Goal: Information Seeking & Learning: Learn about a topic

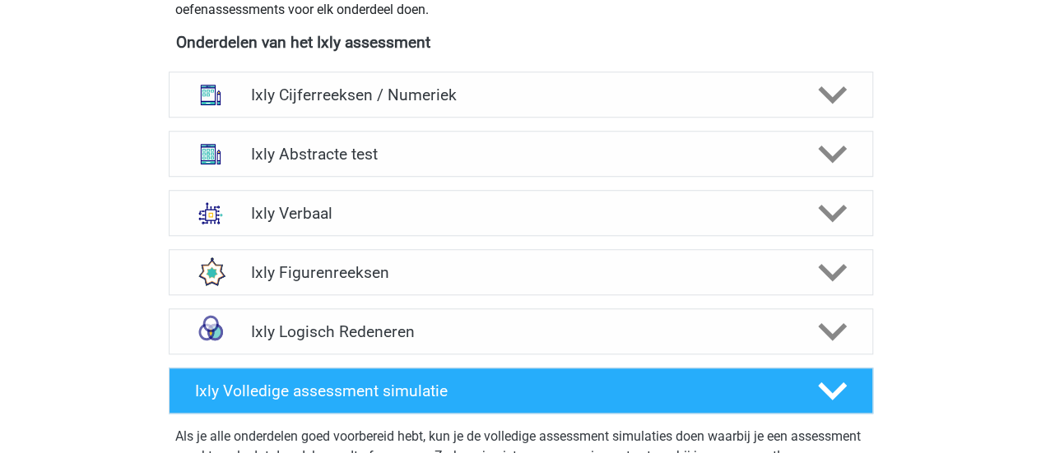
scroll to position [658, 0]
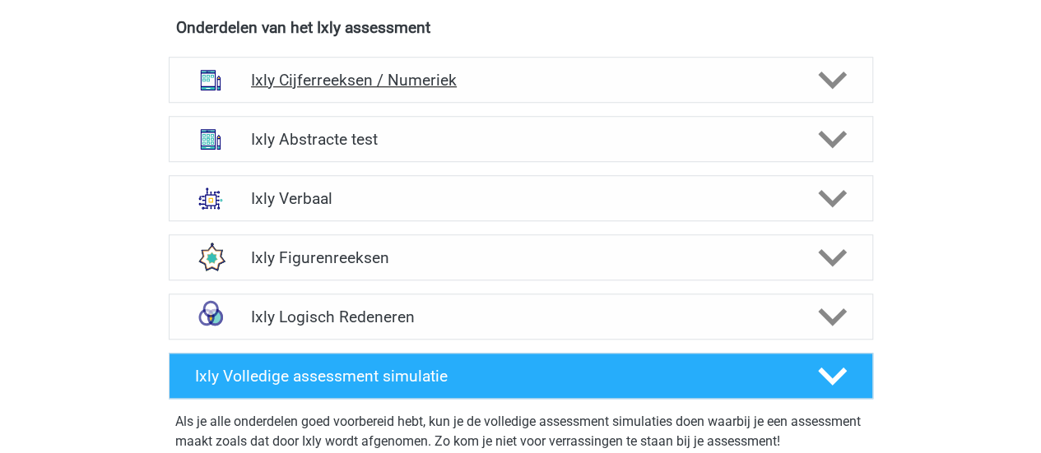
click at [367, 77] on h4 "Ixly Cijferreeksen / Numeriek" at bounding box center [520, 80] width 539 height 19
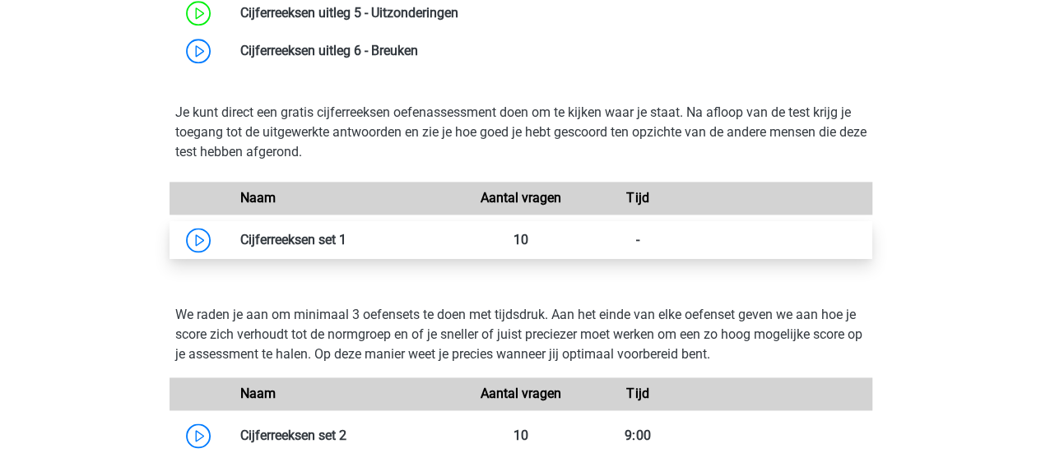
scroll to position [1152, 0]
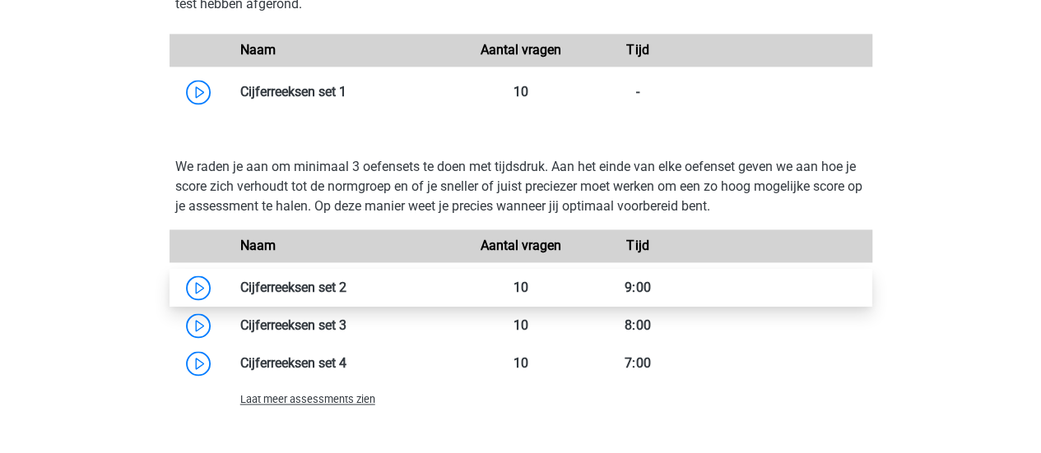
click at [346, 294] on link at bounding box center [346, 288] width 0 height 16
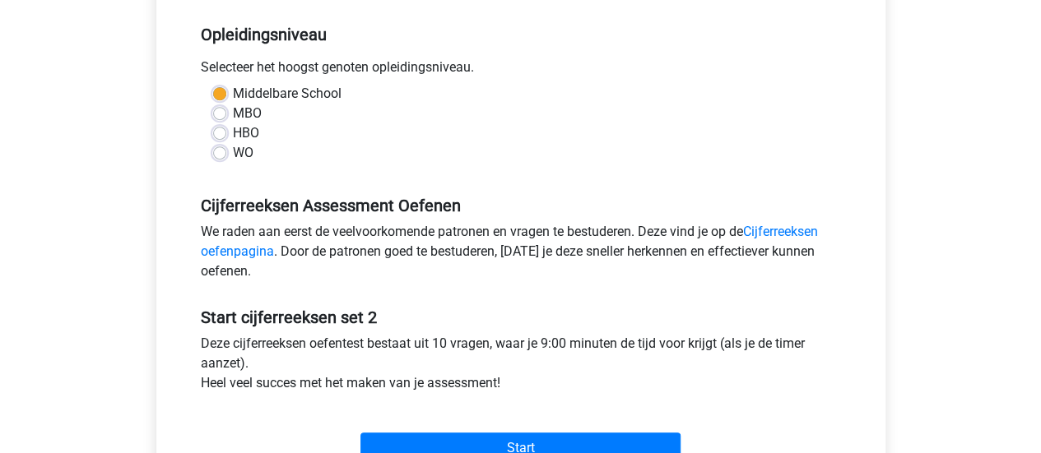
scroll to position [494, 0]
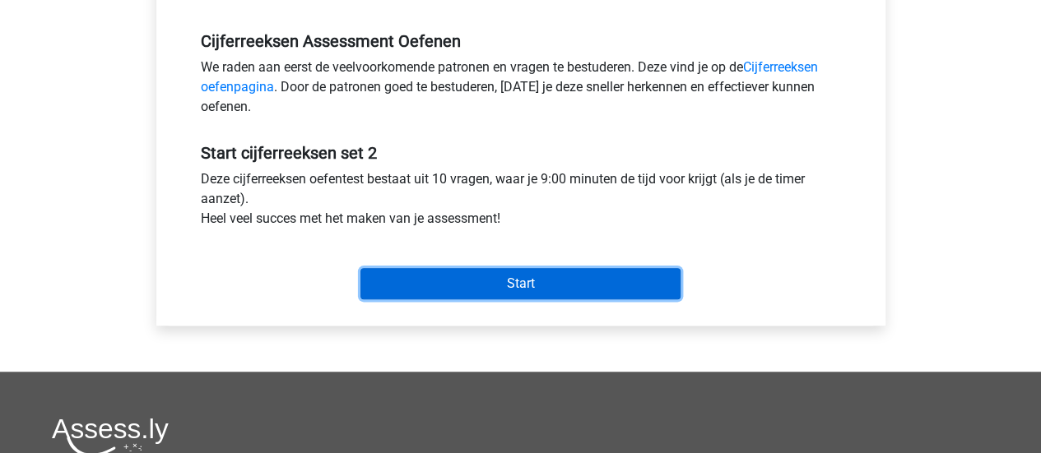
click at [485, 285] on input "Start" at bounding box center [520, 283] width 320 height 31
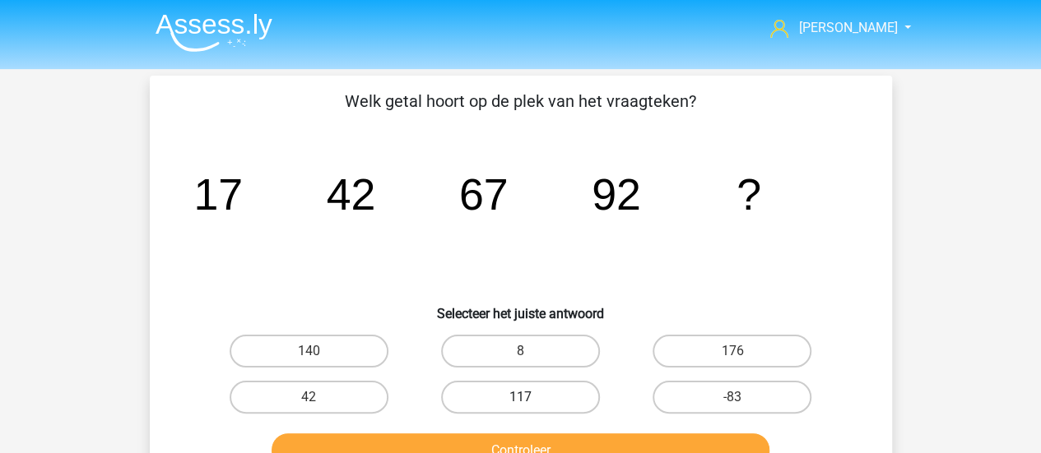
click at [525, 396] on label "117" at bounding box center [520, 397] width 159 height 33
click at [525, 397] on input "117" at bounding box center [525, 402] width 11 height 11
radio input "true"
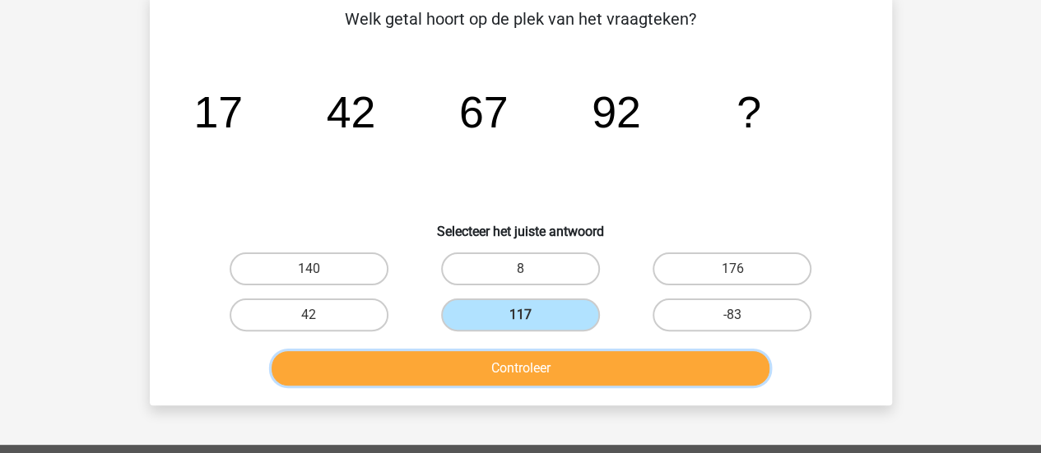
click at [541, 368] on button "Controleer" at bounding box center [520, 368] width 498 height 35
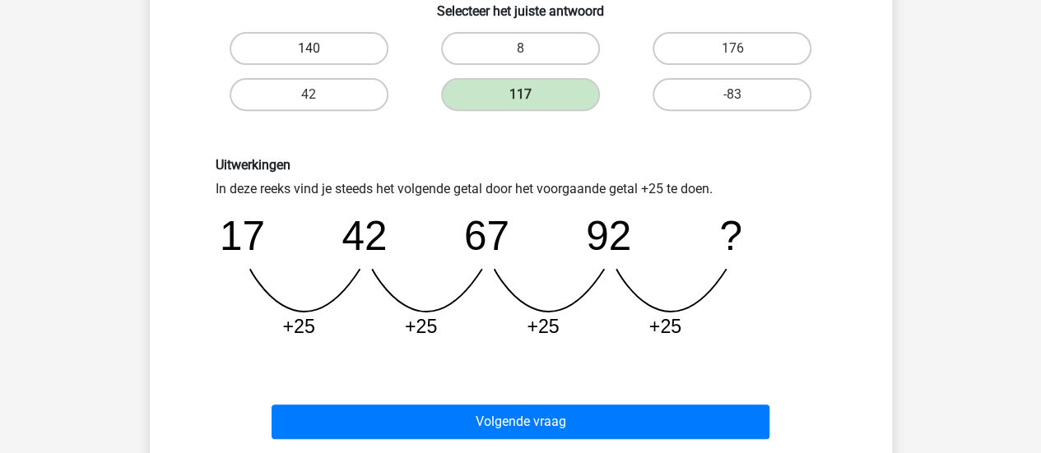
scroll to position [329, 0]
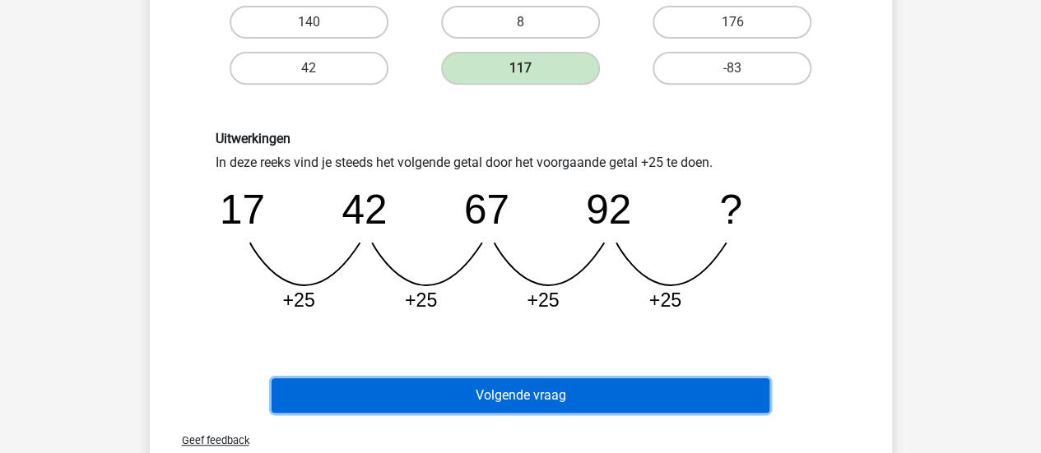
click at [423, 396] on button "Volgende vraag" at bounding box center [520, 395] width 498 height 35
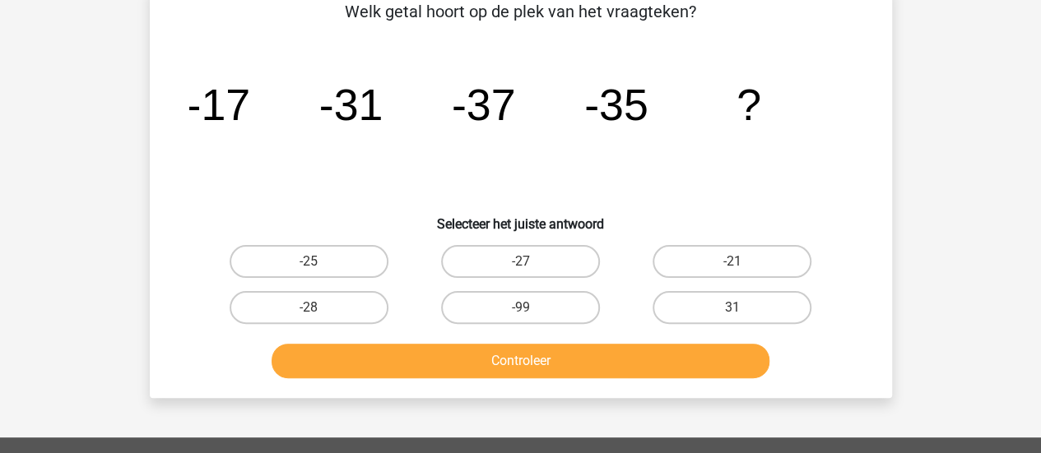
scroll to position [76, 0]
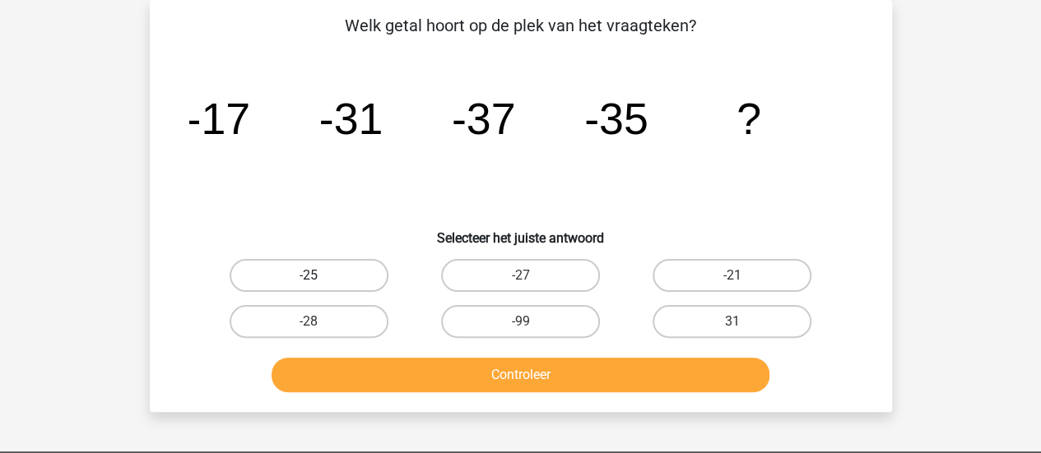
click at [357, 273] on label "-25" at bounding box center [308, 275] width 159 height 33
click at [319, 276] on input "-25" at bounding box center [313, 281] width 11 height 11
radio input "true"
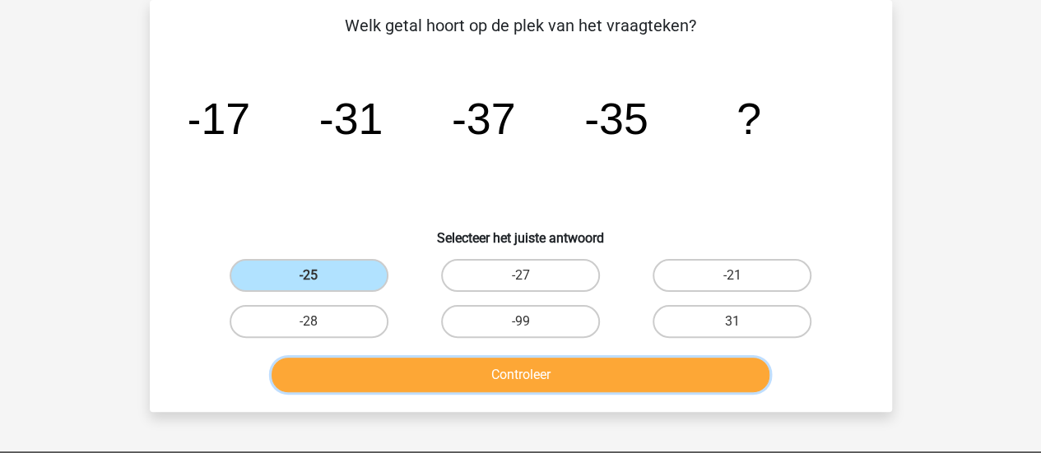
click at [436, 375] on button "Controleer" at bounding box center [520, 375] width 498 height 35
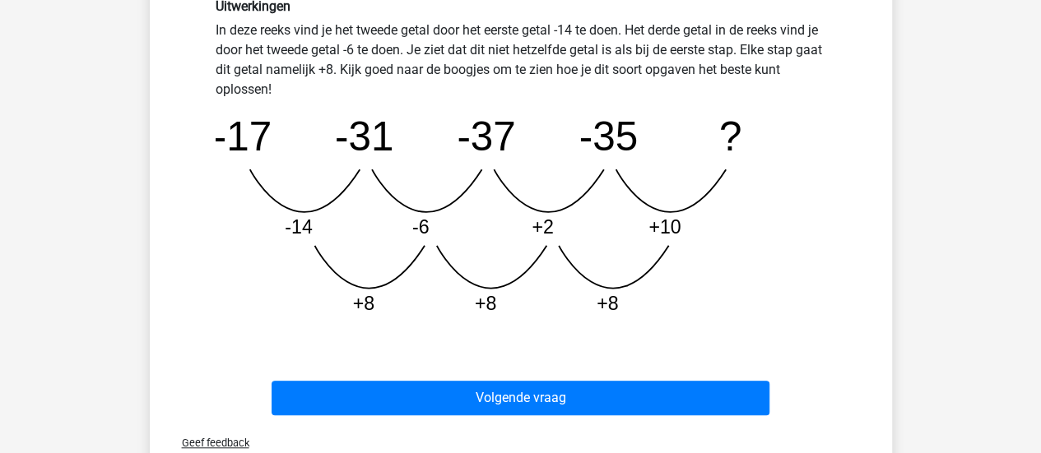
scroll to position [487, 0]
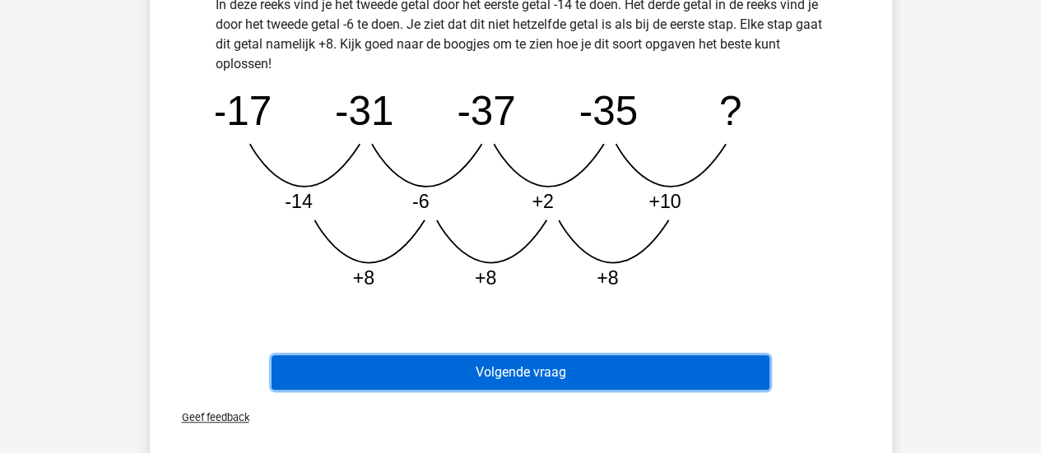
click at [512, 378] on button "Volgende vraag" at bounding box center [520, 372] width 498 height 35
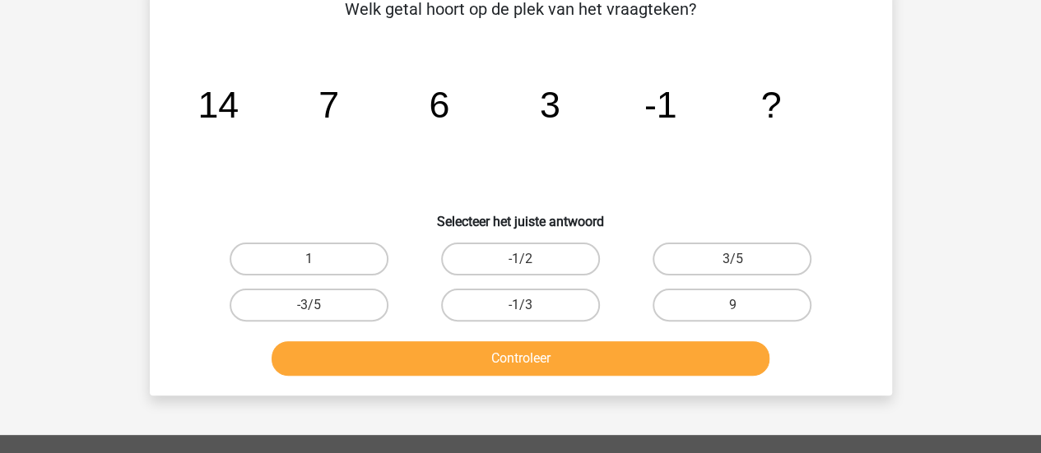
scroll to position [76, 0]
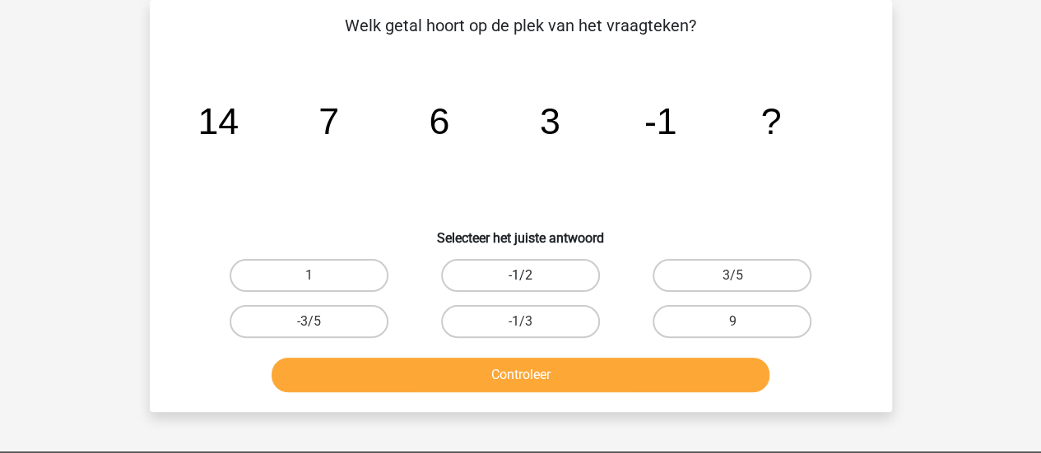
click at [514, 276] on label "-1/2" at bounding box center [520, 275] width 159 height 33
click at [520, 276] on input "-1/2" at bounding box center [525, 281] width 11 height 11
radio input "true"
click at [370, 380] on button "Controleer" at bounding box center [520, 375] width 498 height 35
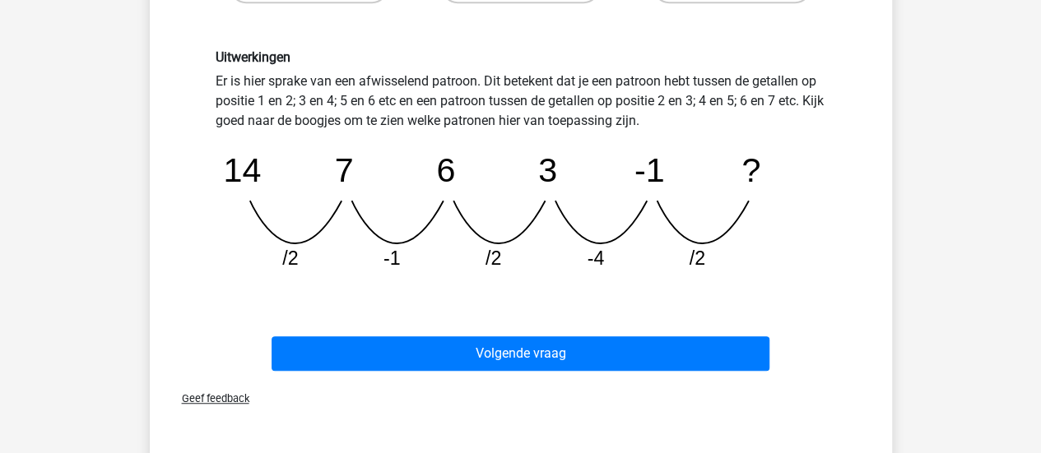
scroll to position [411, 0]
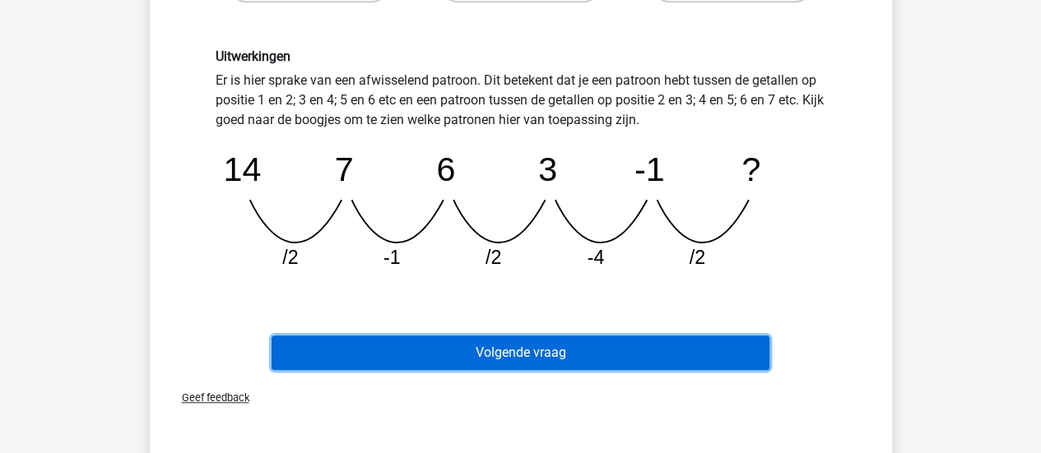
click at [624, 356] on button "Volgende vraag" at bounding box center [520, 353] width 498 height 35
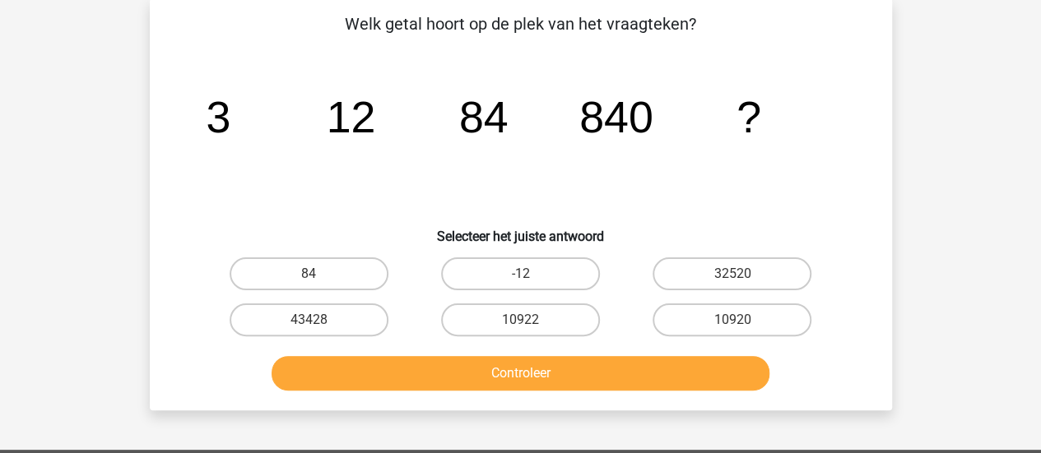
scroll to position [76, 0]
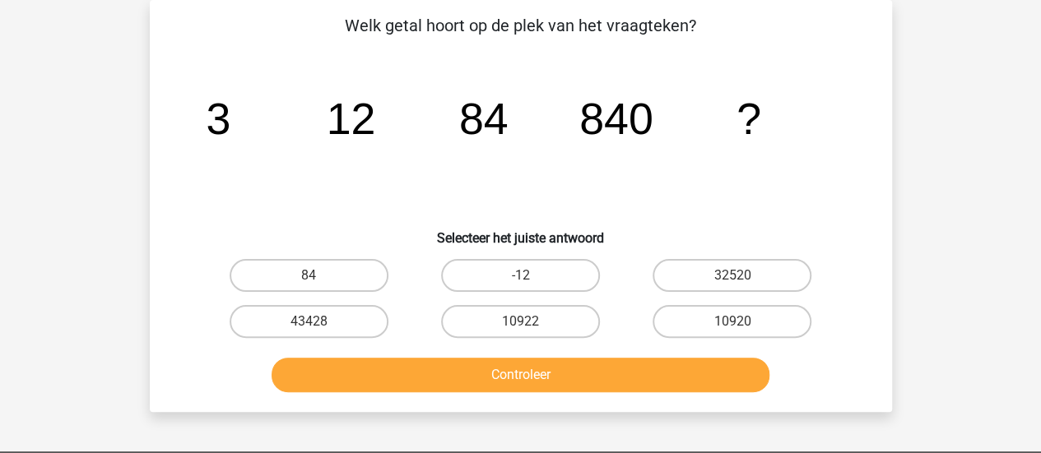
click at [607, 165] on icon "image/svg+xml 3 12 84 840 ?" at bounding box center [520, 134] width 663 height 166
click at [707, 333] on label "10920" at bounding box center [731, 321] width 159 height 33
click at [732, 332] on input "10920" at bounding box center [737, 327] width 11 height 11
radio input "true"
click at [566, 381] on button "Controleer" at bounding box center [520, 375] width 498 height 35
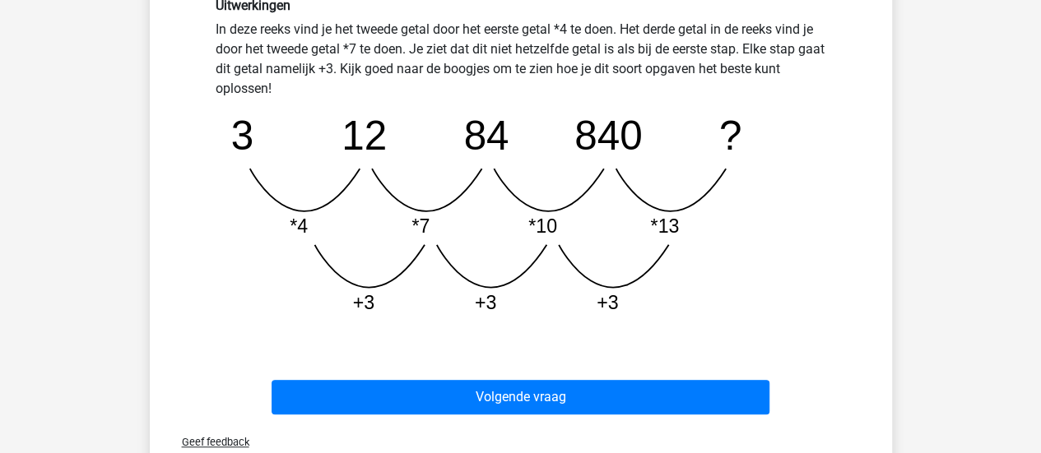
scroll to position [487, 0]
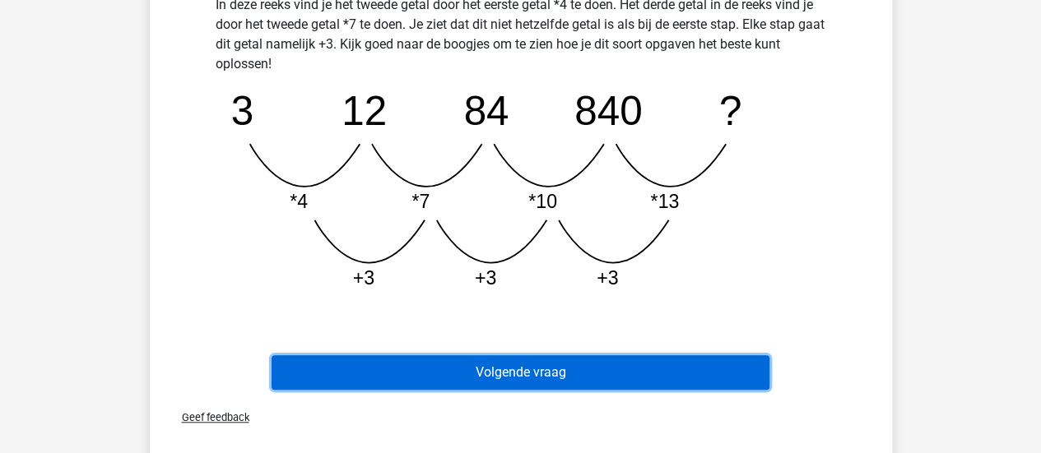
click at [568, 365] on button "Volgende vraag" at bounding box center [520, 372] width 498 height 35
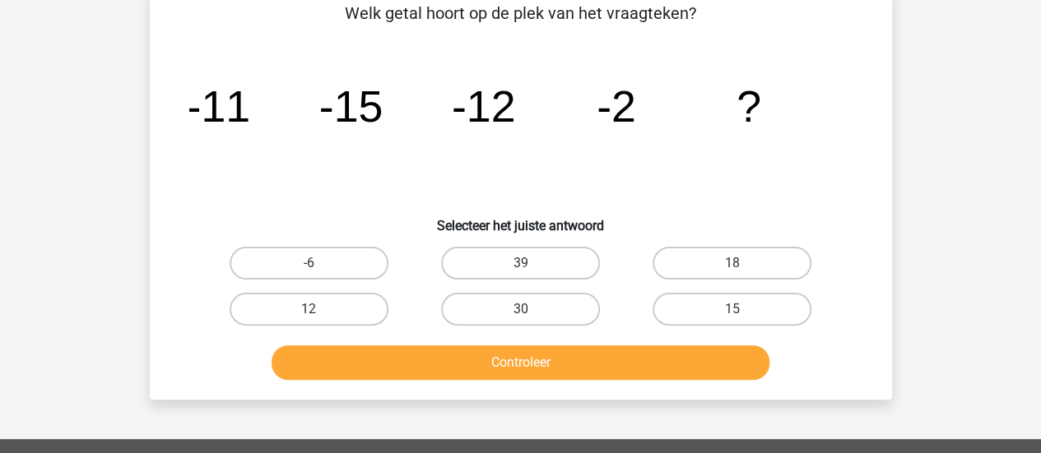
scroll to position [76, 0]
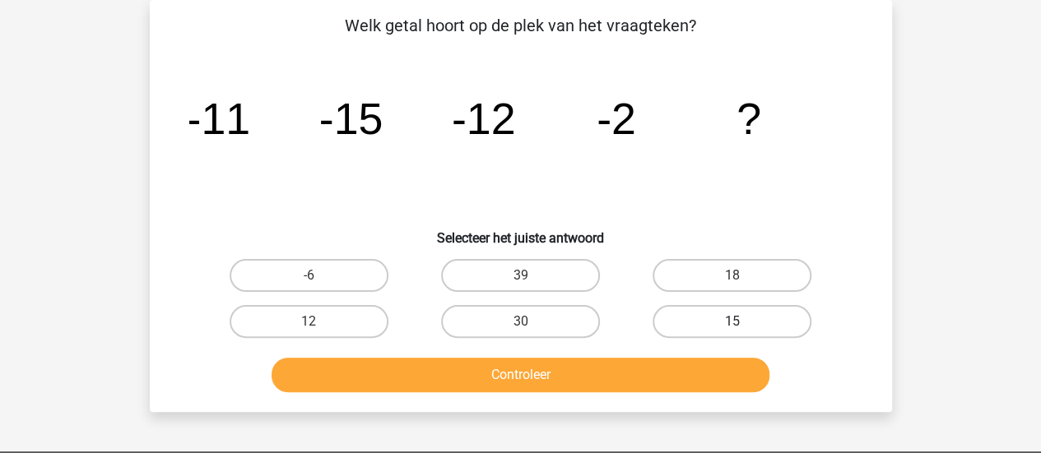
click at [749, 331] on label "15" at bounding box center [731, 321] width 159 height 33
click at [743, 331] on input "15" at bounding box center [737, 327] width 11 height 11
radio input "true"
click at [648, 382] on button "Controleer" at bounding box center [520, 375] width 498 height 35
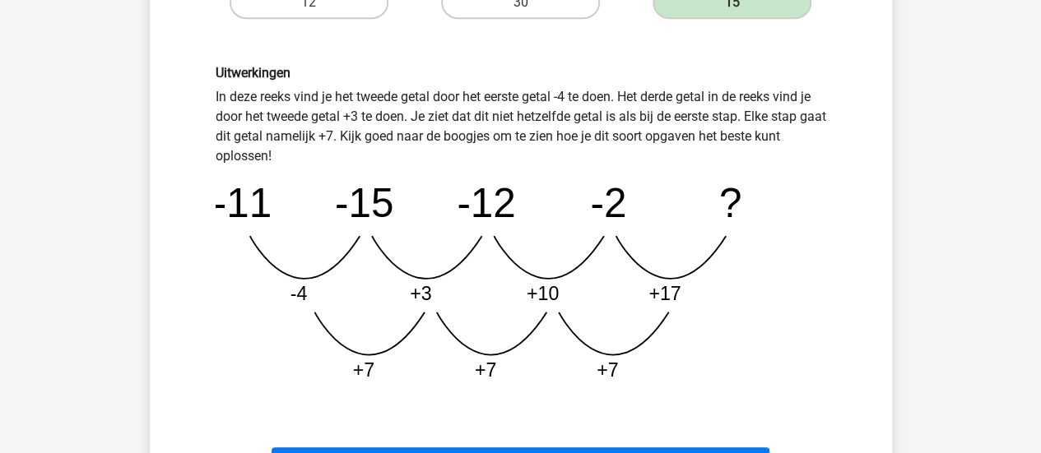
scroll to position [405, 0]
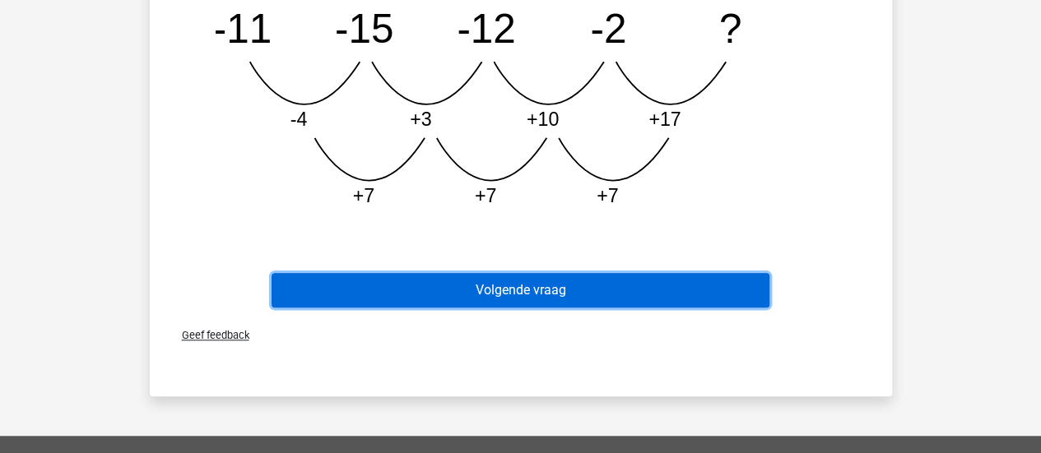
click at [607, 280] on button "Volgende vraag" at bounding box center [520, 290] width 498 height 35
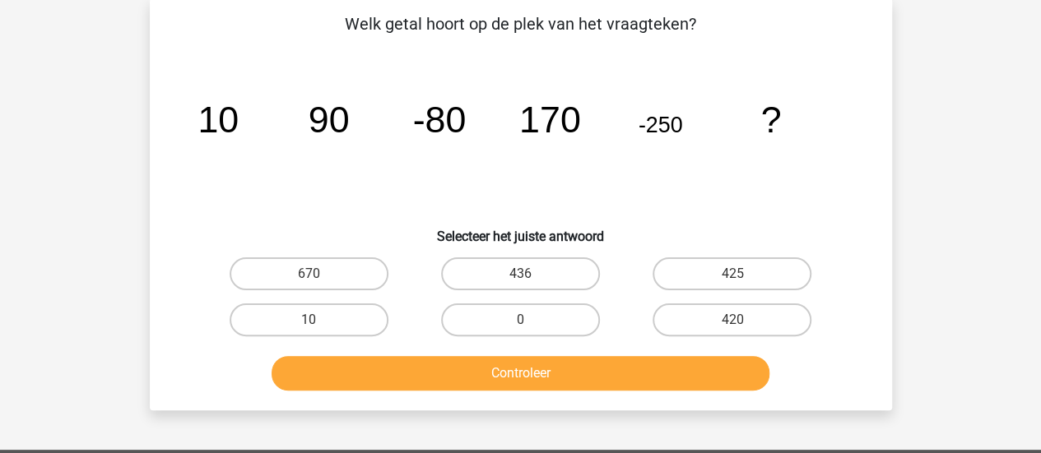
scroll to position [76, 0]
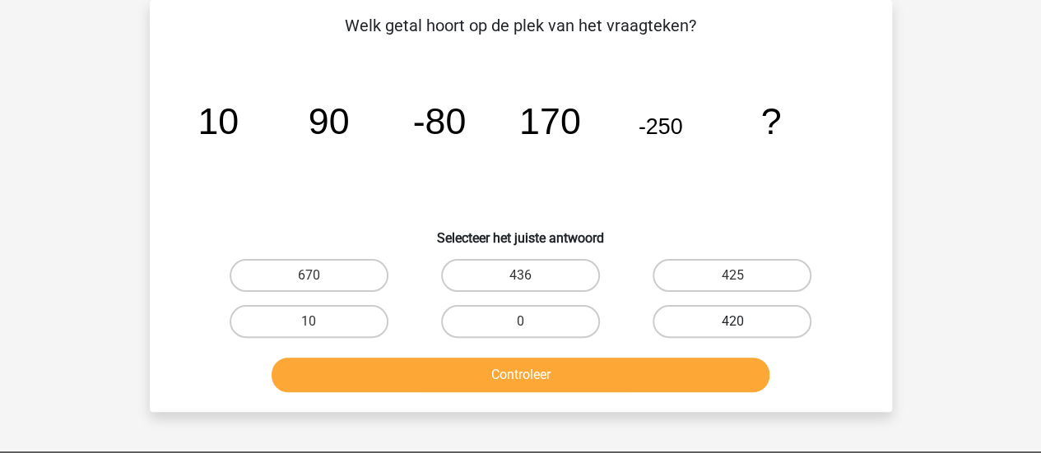
click at [741, 315] on label "420" at bounding box center [731, 321] width 159 height 33
click at [741, 322] on input "420" at bounding box center [737, 327] width 11 height 11
radio input "true"
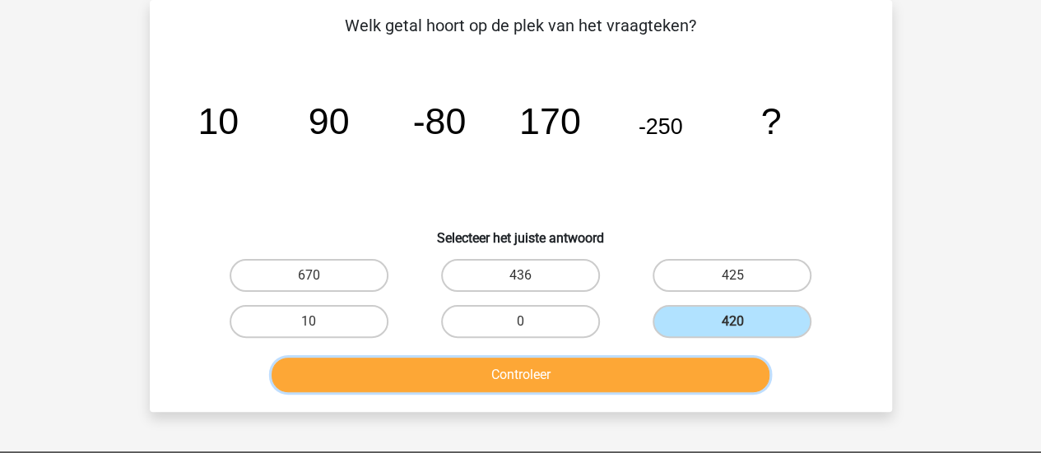
click at [694, 371] on button "Controleer" at bounding box center [520, 375] width 498 height 35
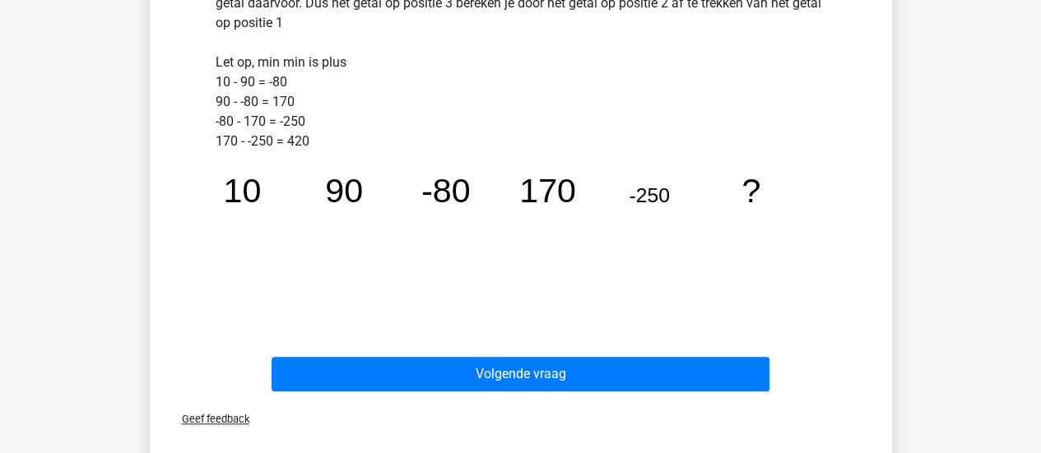
scroll to position [487, 0]
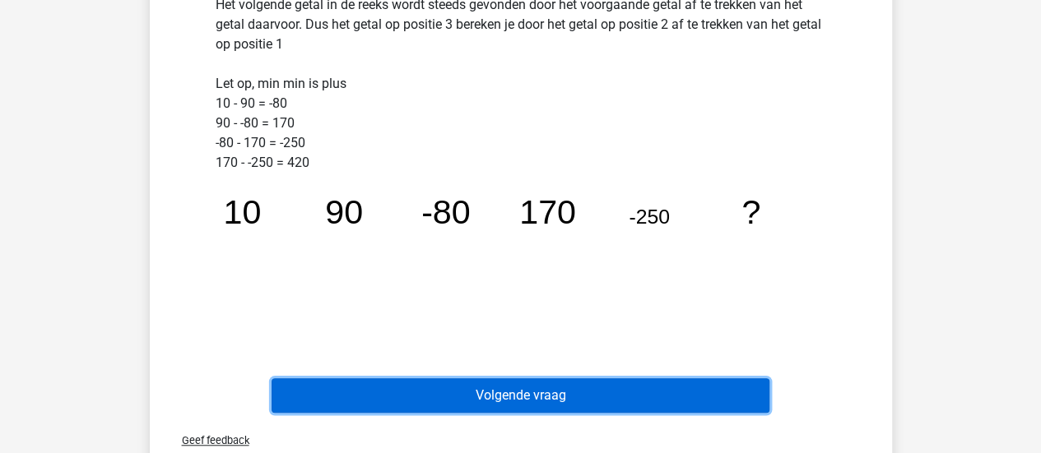
click at [617, 387] on button "Volgende vraag" at bounding box center [520, 395] width 498 height 35
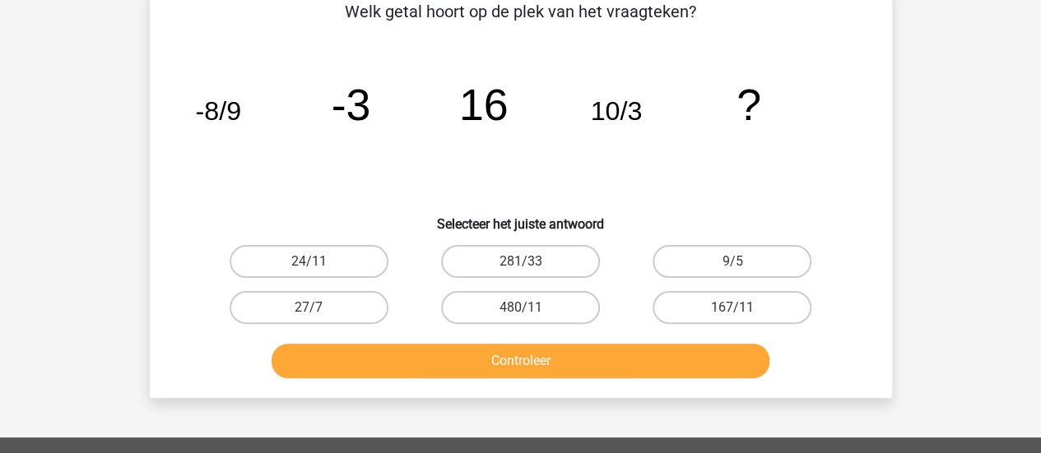
scroll to position [82, 0]
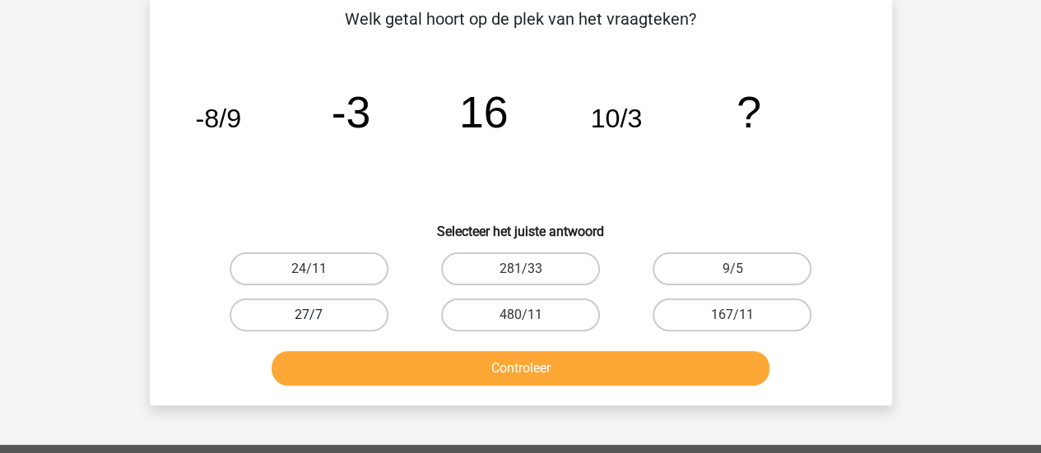
click at [318, 310] on label "27/7" at bounding box center [308, 315] width 159 height 33
click at [318, 315] on input "27/7" at bounding box center [313, 320] width 11 height 11
radio input "true"
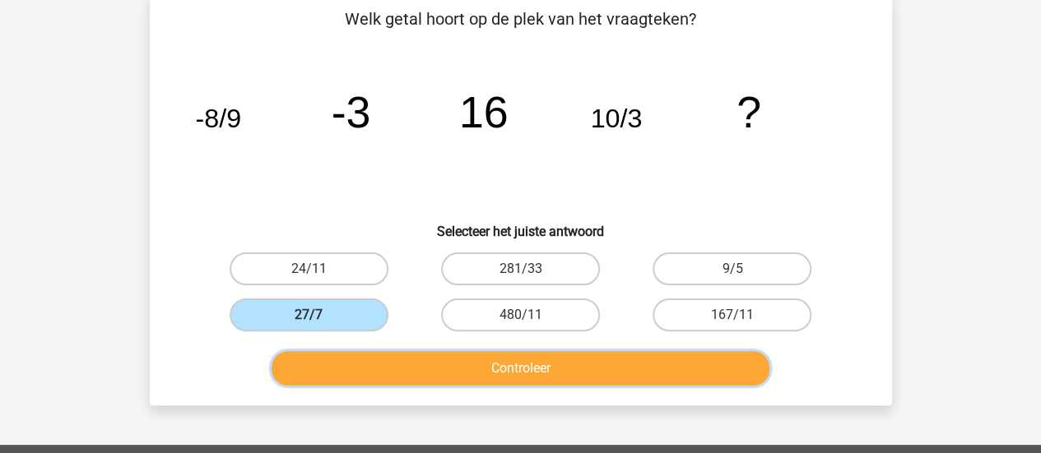
click at [428, 369] on button "Controleer" at bounding box center [520, 368] width 498 height 35
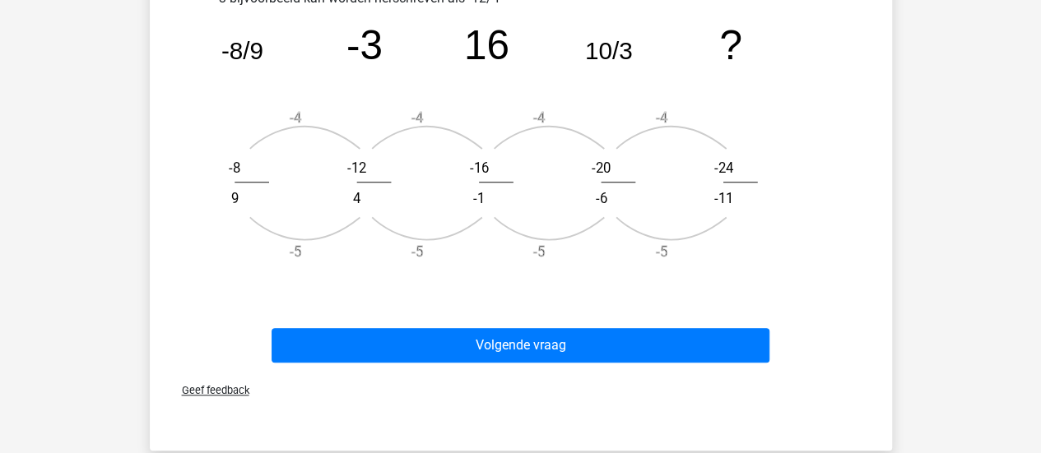
scroll to position [658, 0]
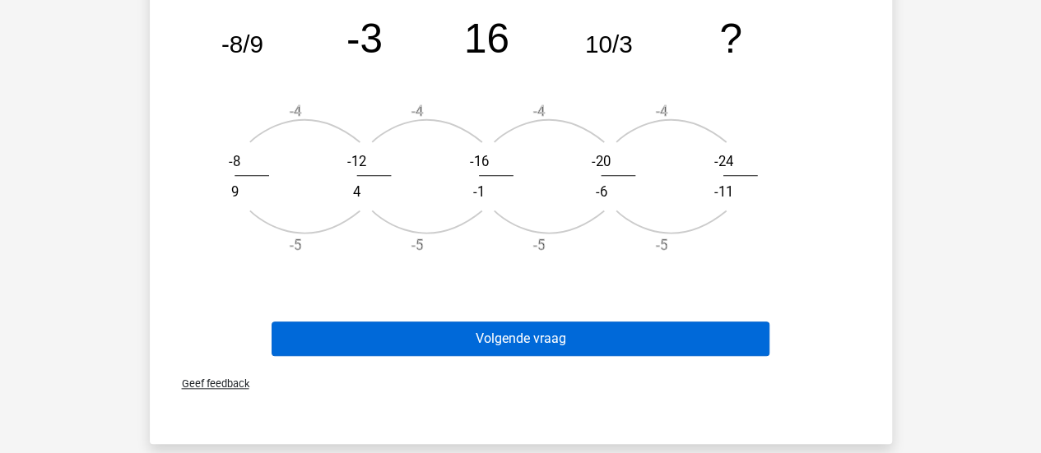
click at [382, 342] on button "Volgende vraag" at bounding box center [520, 339] width 498 height 35
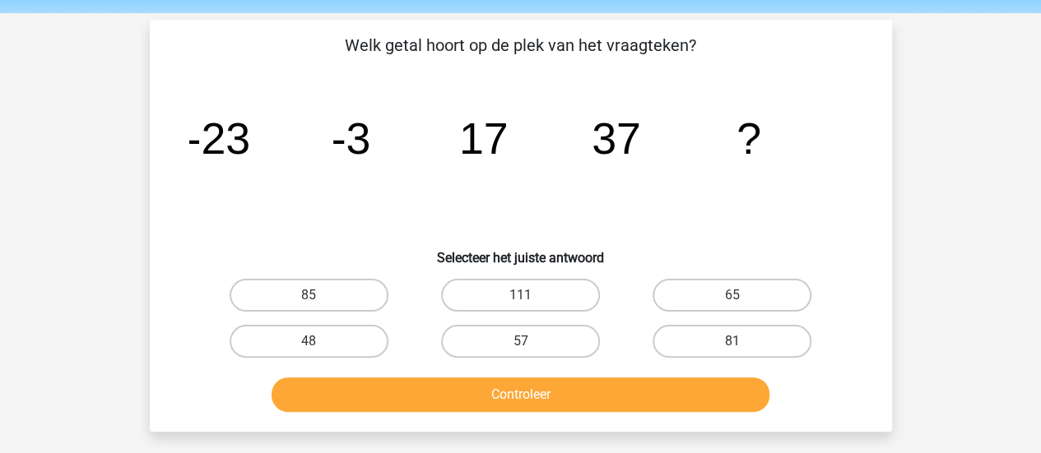
scroll to position [0, 0]
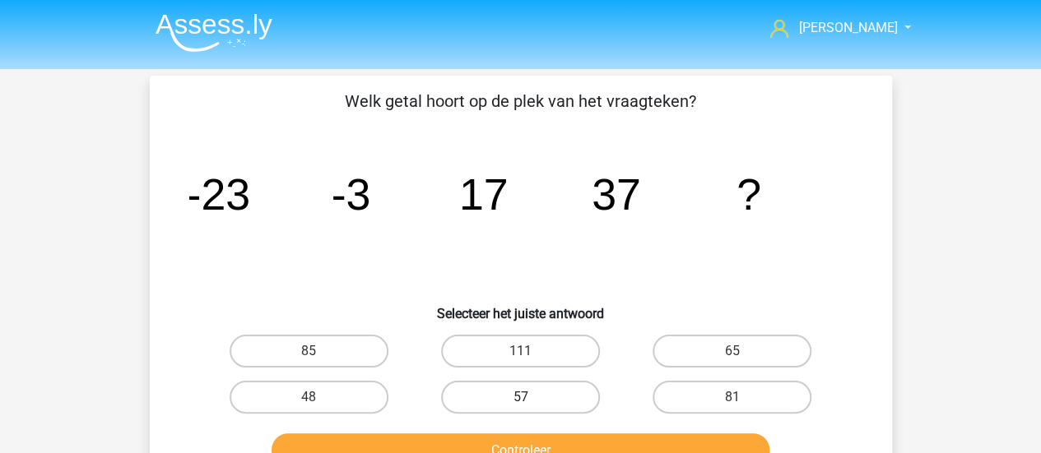
click at [566, 387] on label "57" at bounding box center [520, 397] width 159 height 33
click at [531, 397] on input "57" at bounding box center [525, 402] width 11 height 11
radio input "true"
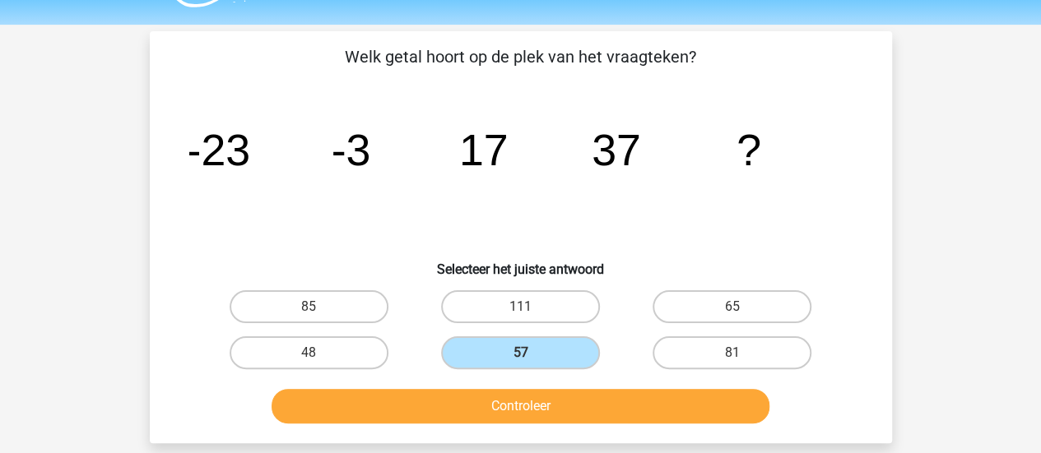
scroll to position [82, 0]
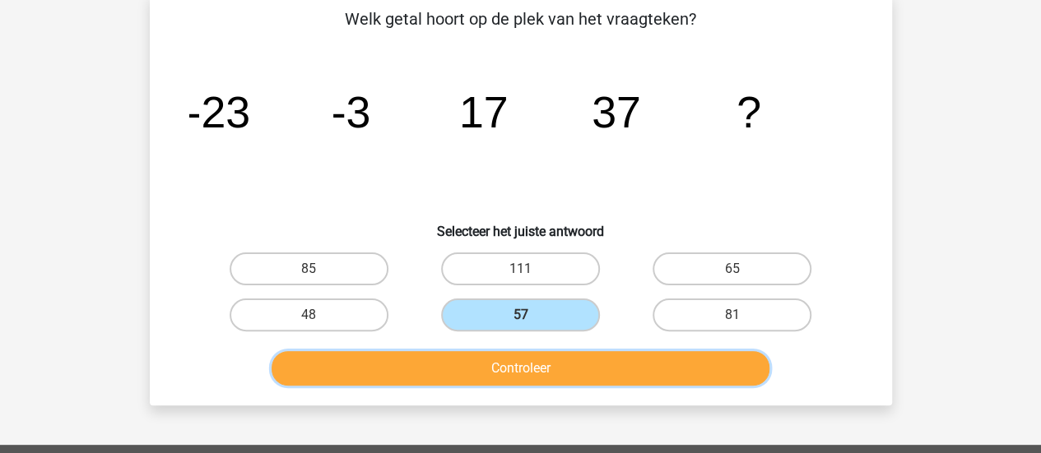
click at [679, 369] on button "Controleer" at bounding box center [520, 368] width 498 height 35
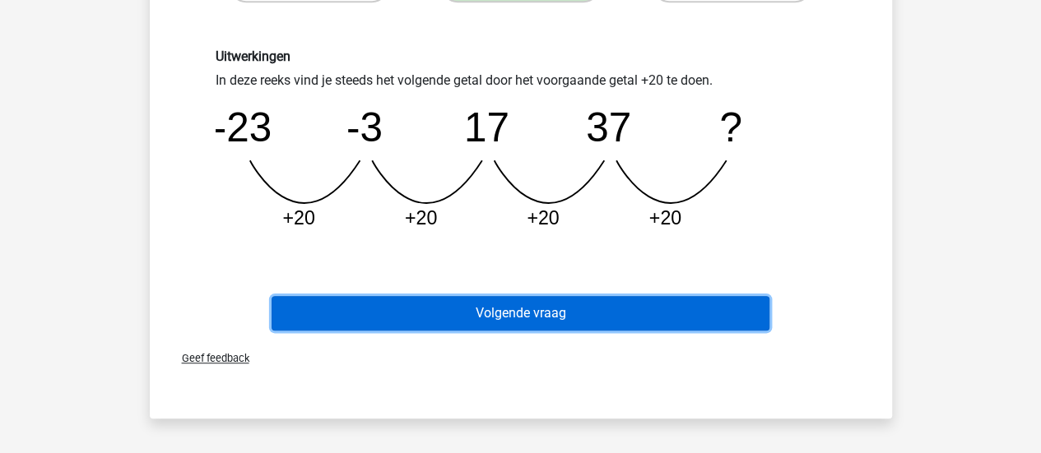
click at [685, 310] on button "Volgende vraag" at bounding box center [520, 313] width 498 height 35
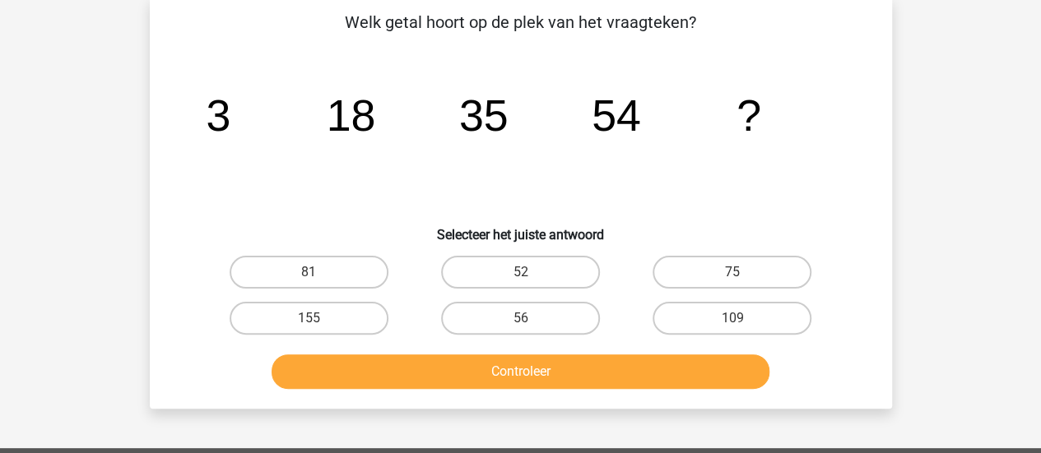
scroll to position [76, 0]
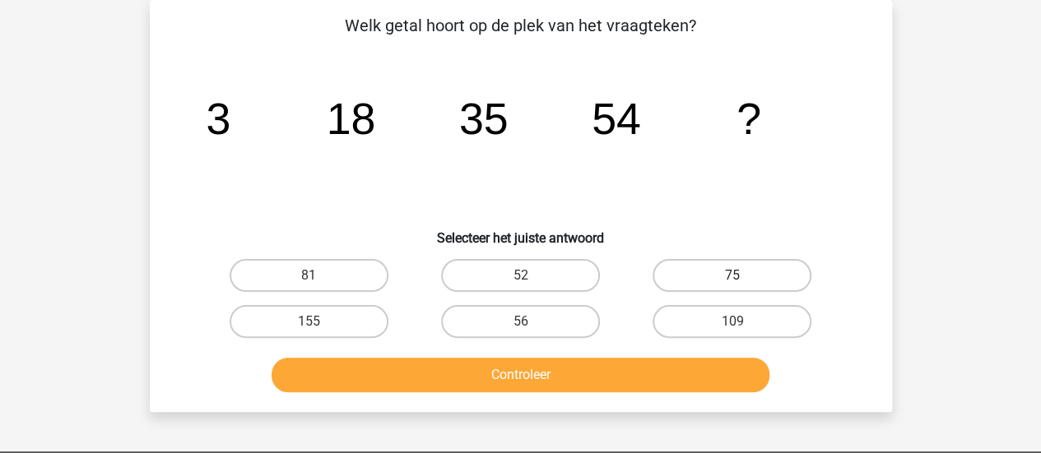
click at [780, 276] on label "75" at bounding box center [731, 275] width 159 height 33
click at [743, 276] on input "75" at bounding box center [737, 281] width 11 height 11
radio input "true"
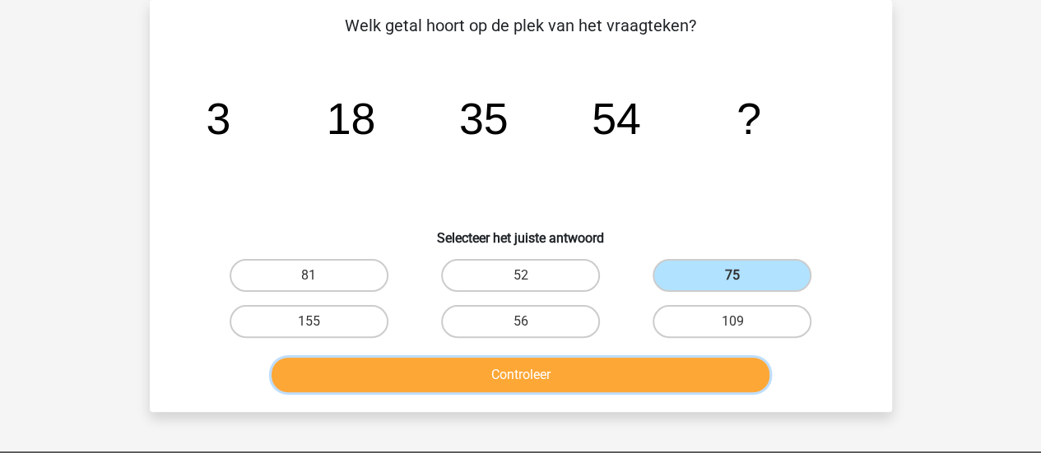
click at [725, 364] on button "Controleer" at bounding box center [520, 375] width 498 height 35
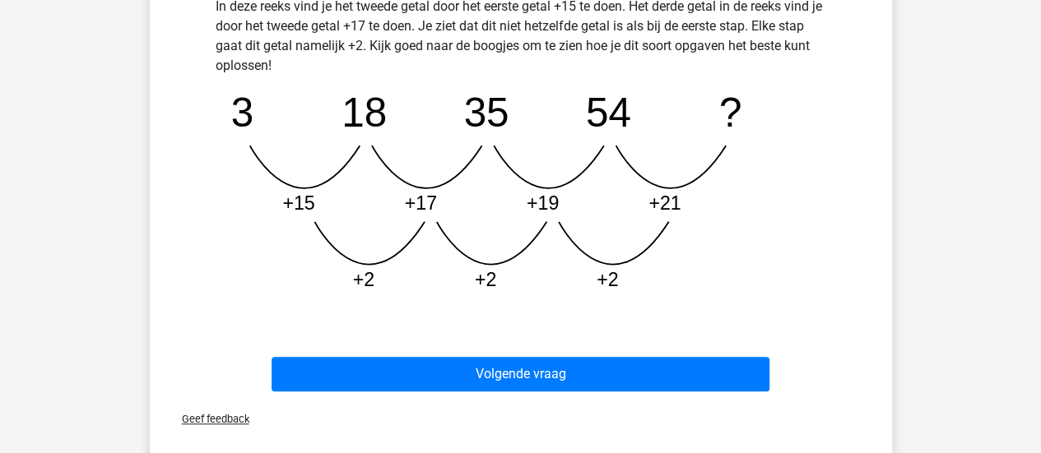
scroll to position [487, 0]
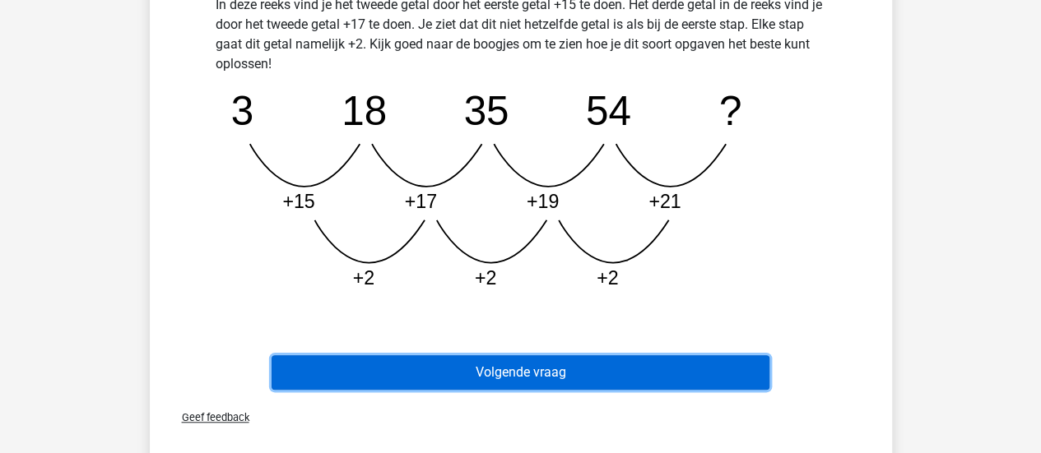
click at [716, 365] on button "Volgende vraag" at bounding box center [520, 372] width 498 height 35
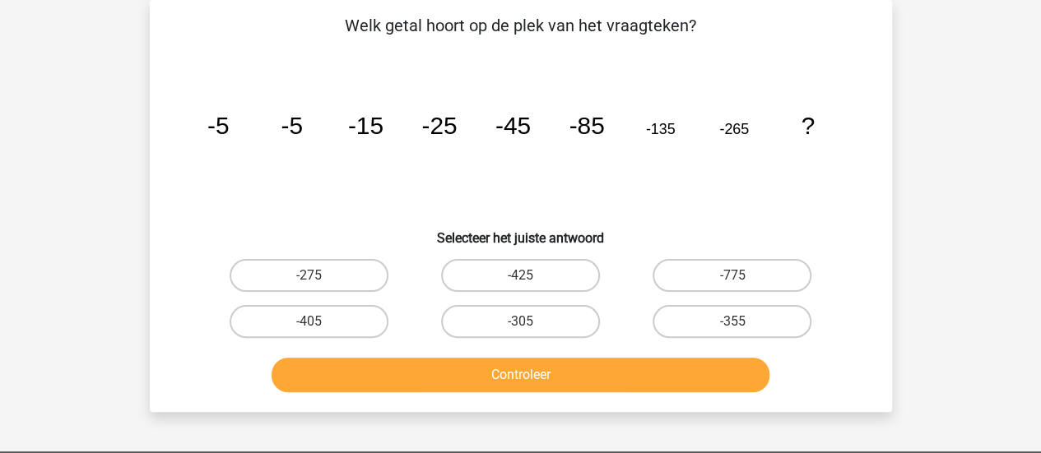
scroll to position [76, 0]
click at [679, 267] on label "-775" at bounding box center [731, 275] width 159 height 33
click at [732, 276] on input "-775" at bounding box center [737, 281] width 11 height 11
radio input "true"
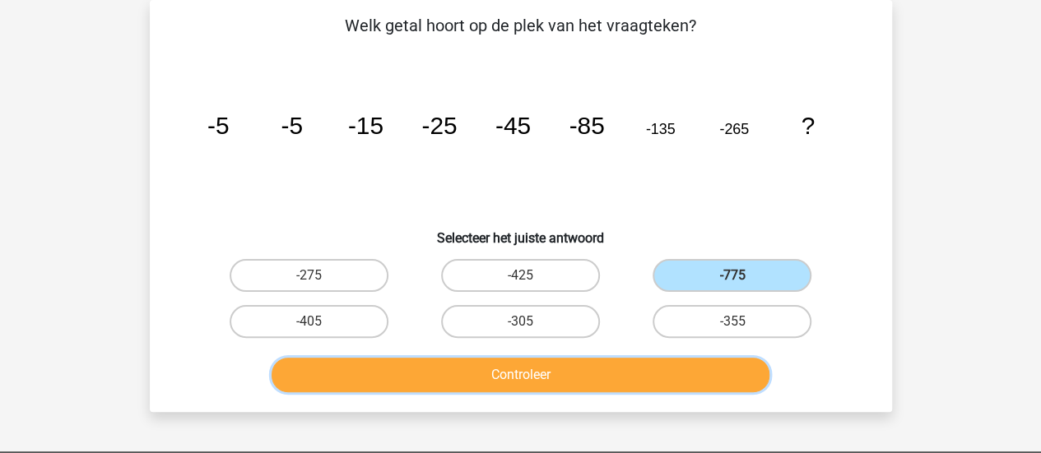
click at [722, 374] on button "Controleer" at bounding box center [520, 375] width 498 height 35
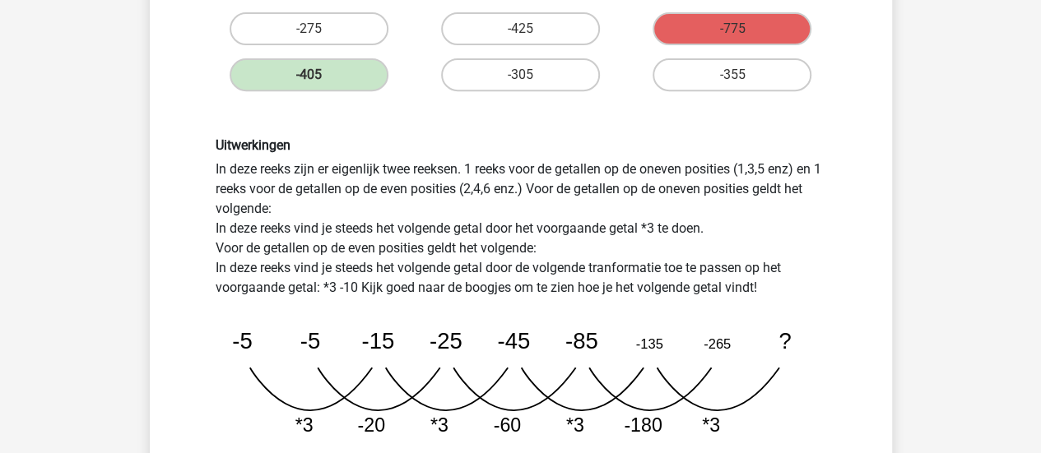
scroll to position [405, 0]
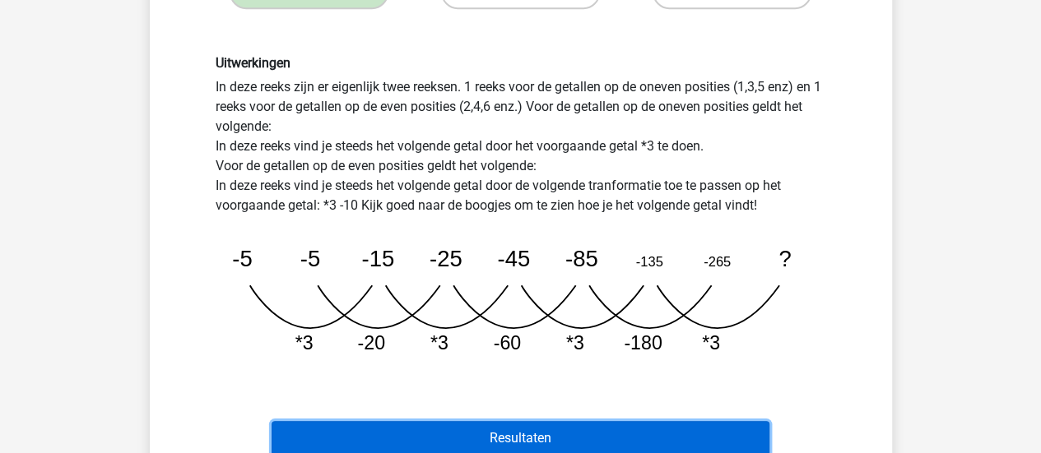
click at [559, 443] on button "Resultaten" at bounding box center [520, 438] width 498 height 35
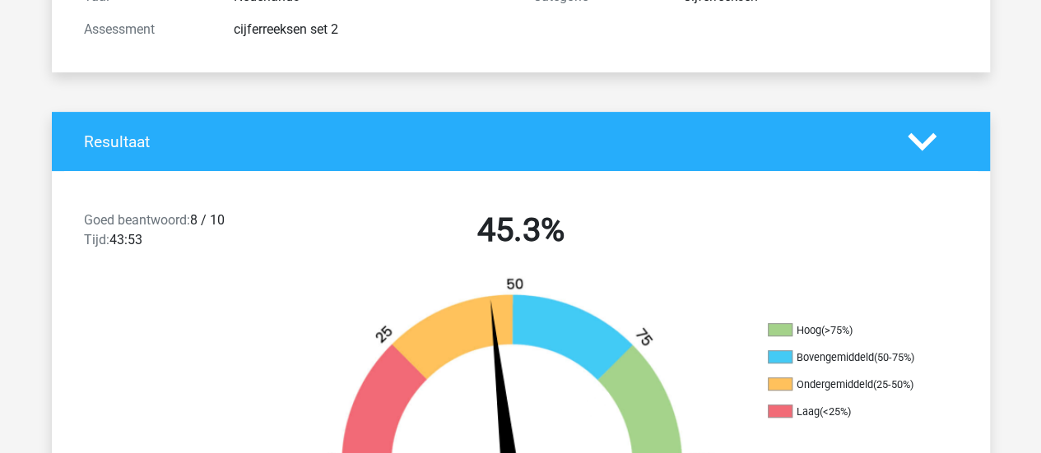
scroll to position [329, 0]
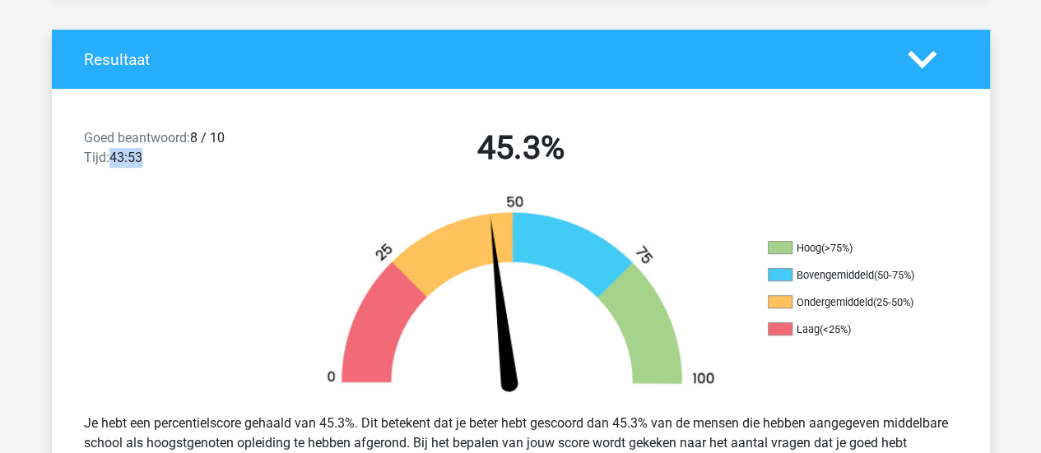
drag, startPoint x: 112, startPoint y: 156, endPoint x: 146, endPoint y: 162, distance: 35.0
click at [146, 162] on div "Goed beantwoord: 8 / 10 Tijd: 43:53" at bounding box center [184, 151] width 225 height 46
click at [146, 164] on div "Goed beantwoord: 8 / 10 Tijd: 43:53" at bounding box center [184, 151] width 225 height 46
drag, startPoint x: 134, startPoint y: 165, endPoint x: 113, endPoint y: 165, distance: 21.4
click at [113, 165] on div "Goed beantwoord: 8 / 10 Tijd: 43:53" at bounding box center [184, 151] width 225 height 46
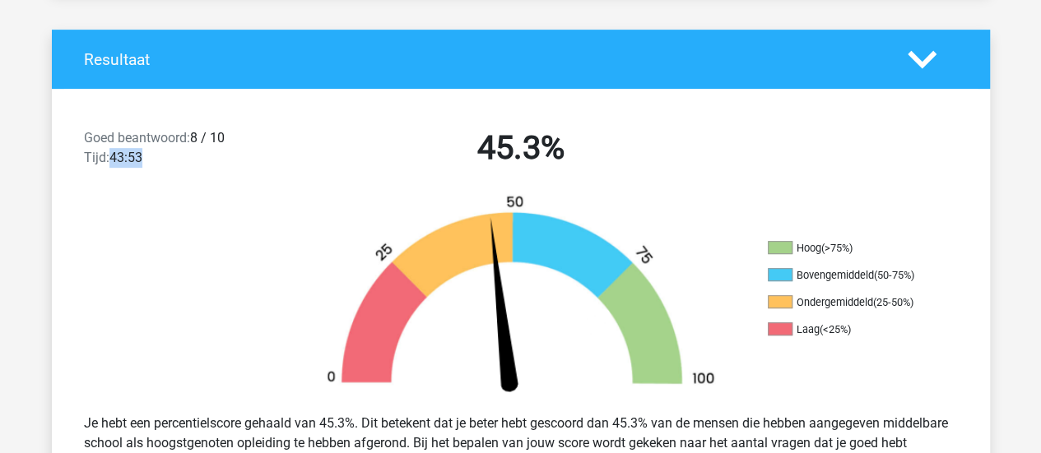
click at [113, 165] on div "Goed beantwoord: 8 / 10 Tijd: 43:53" at bounding box center [184, 151] width 225 height 46
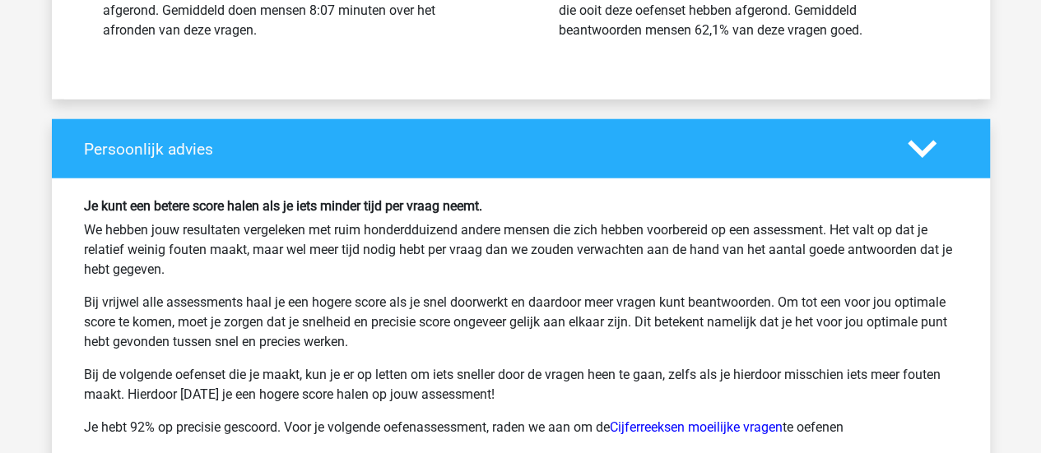
scroll to position [2221, 0]
